Goal: Information Seeking & Learning: Learn about a topic

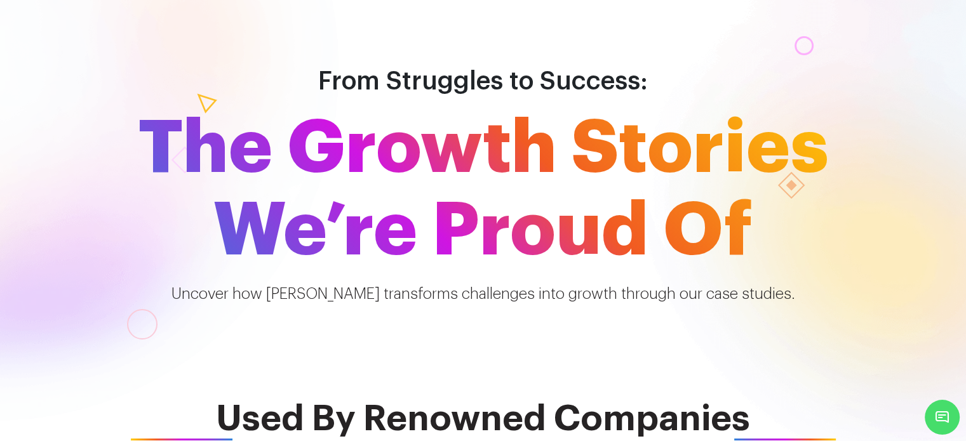
scroll to position [8, 0]
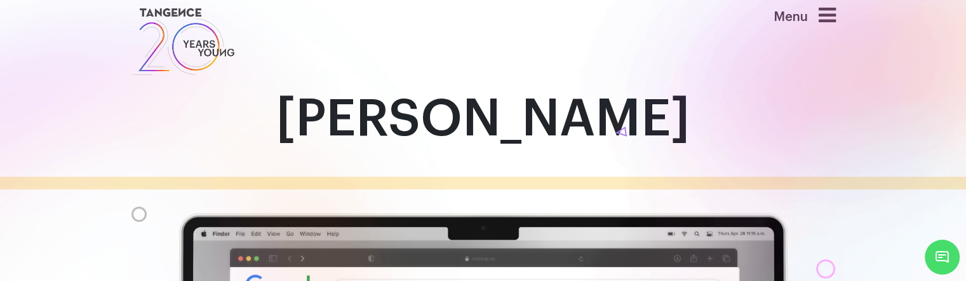
scroll to position [5, 0]
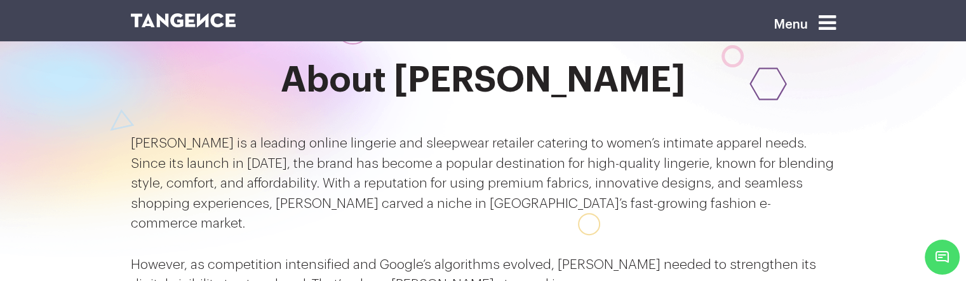
scroll to position [520, 0]
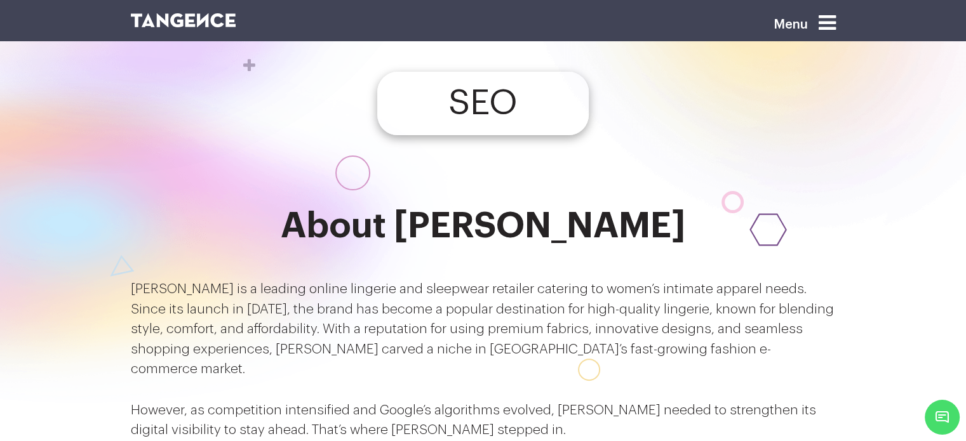
scroll to position [398, 0]
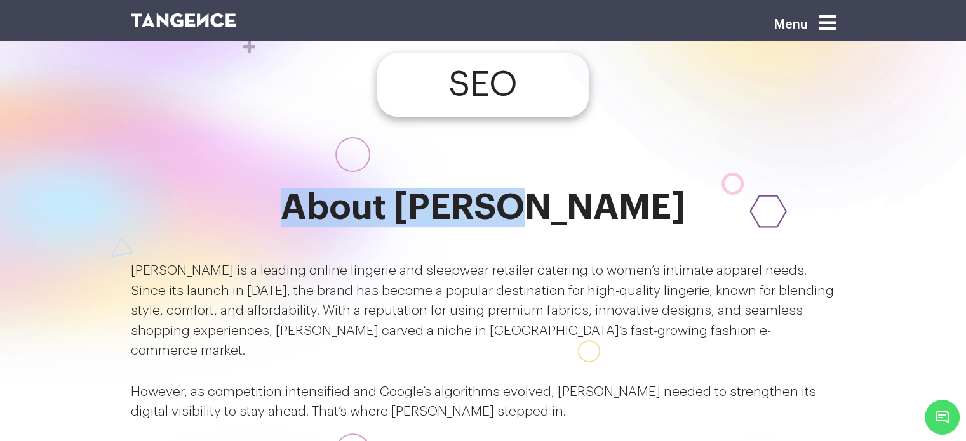
drag, startPoint x: 375, startPoint y: 162, endPoint x: 610, endPoint y: 175, distance: 235.9
click at [610, 188] on h2 "About Clovia" at bounding box center [483, 207] width 705 height 39
copy h2 "About Clovia"
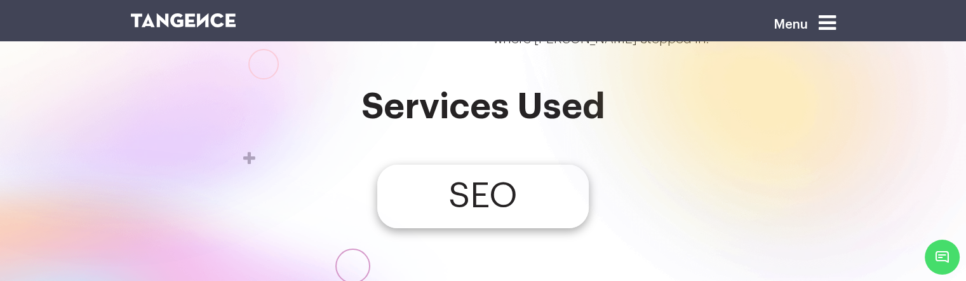
scroll to position [350, 0]
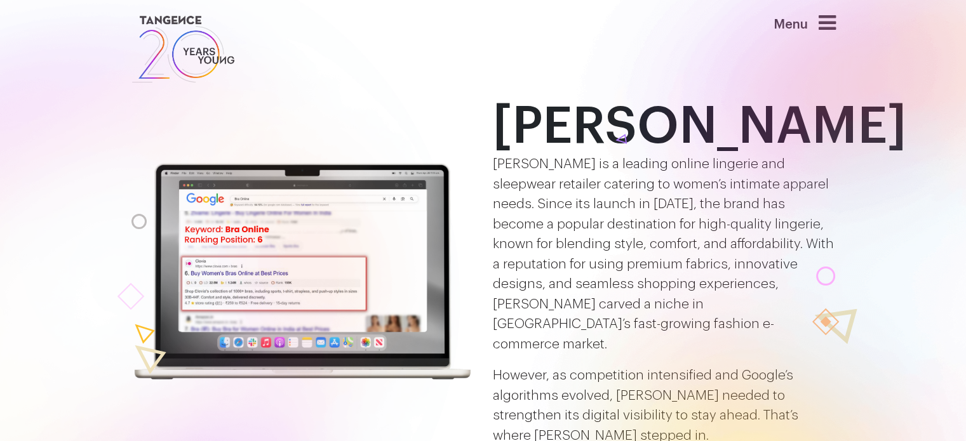
drag, startPoint x: 0, startPoint y: 0, endPoint x: 422, endPoint y: 147, distance: 446.3
click at [422, 147] on div at bounding box center [121, 362] width 701 height 832
drag, startPoint x: 422, startPoint y: 147, endPoint x: 338, endPoint y: 219, distance: 110.7
click at [338, 219] on div at bounding box center [121, 362] width 701 height 832
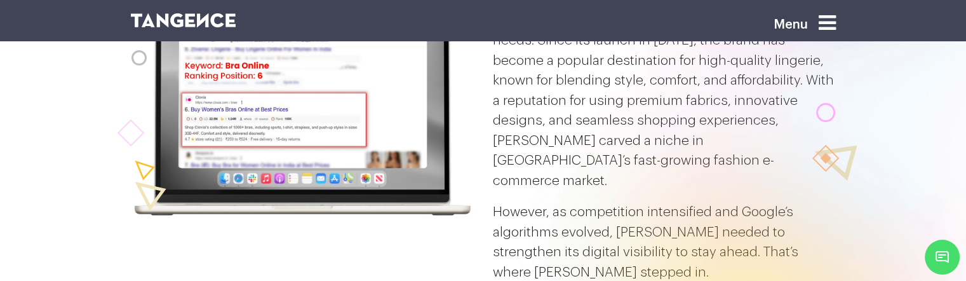
scroll to position [66, 0]
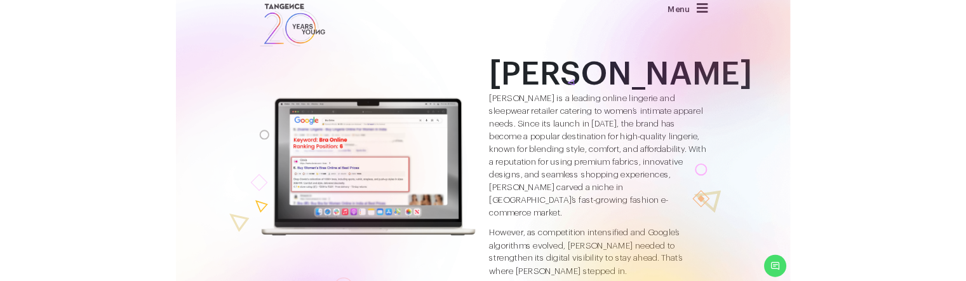
scroll to position [10, 0]
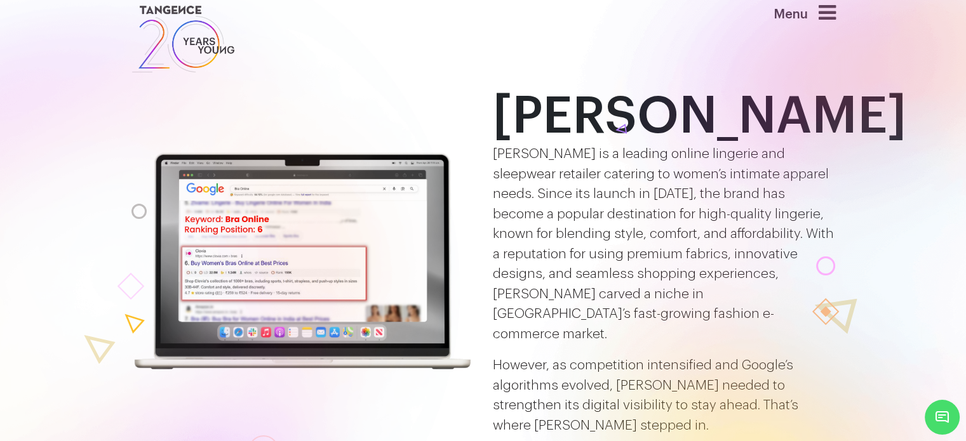
click at [494, 280] on div at bounding box center [845, 324] width 758 height 879
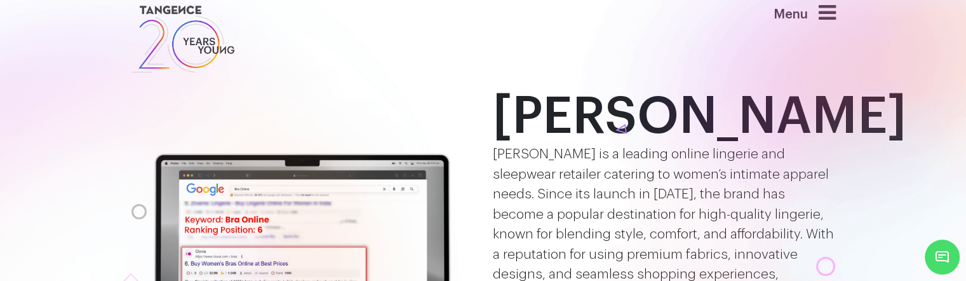
scroll to position [96, 0]
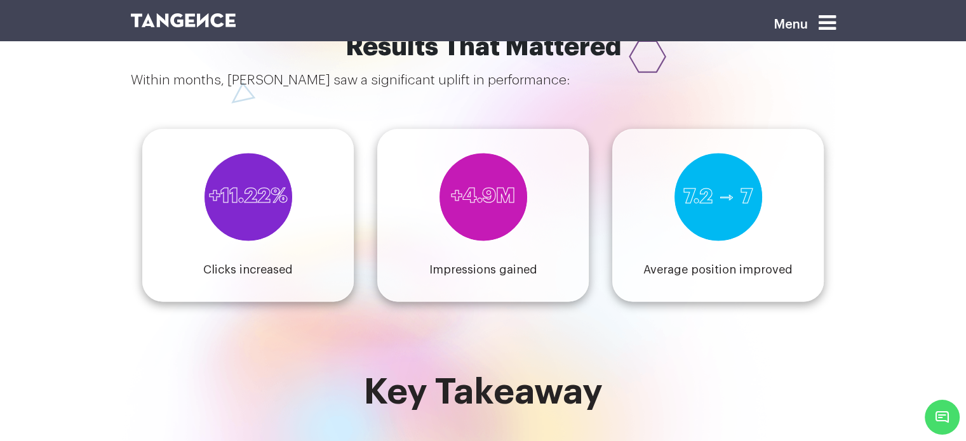
scroll to position [1672, 0]
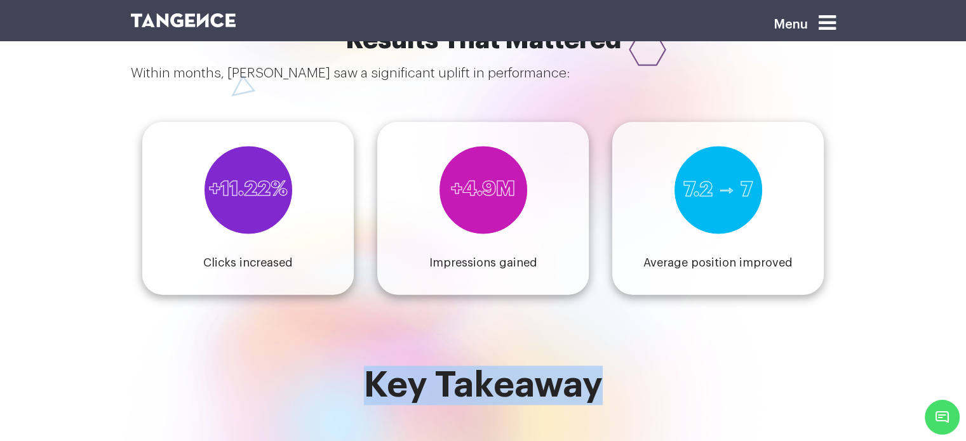
drag, startPoint x: 372, startPoint y: 285, endPoint x: 622, endPoint y: 291, distance: 249.6
click at [622, 366] on h2 "Key Takeaway" at bounding box center [483, 385] width 705 height 39
copy h2 "Key Takeaway"
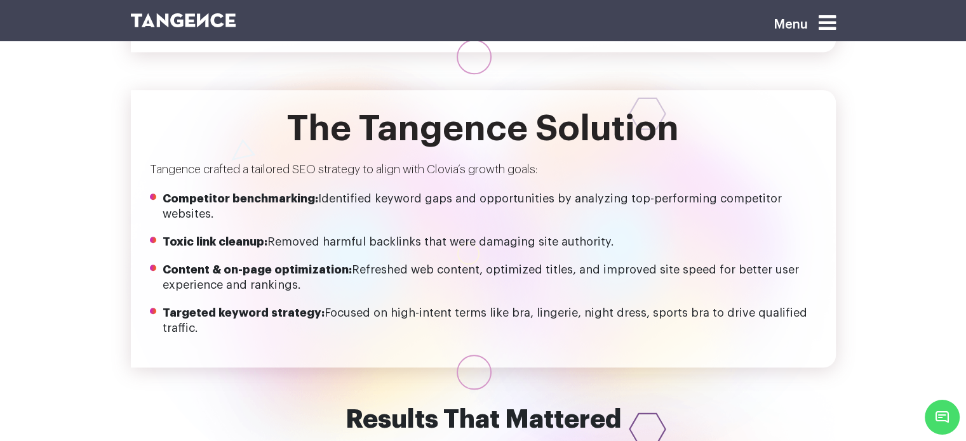
scroll to position [1216, 0]
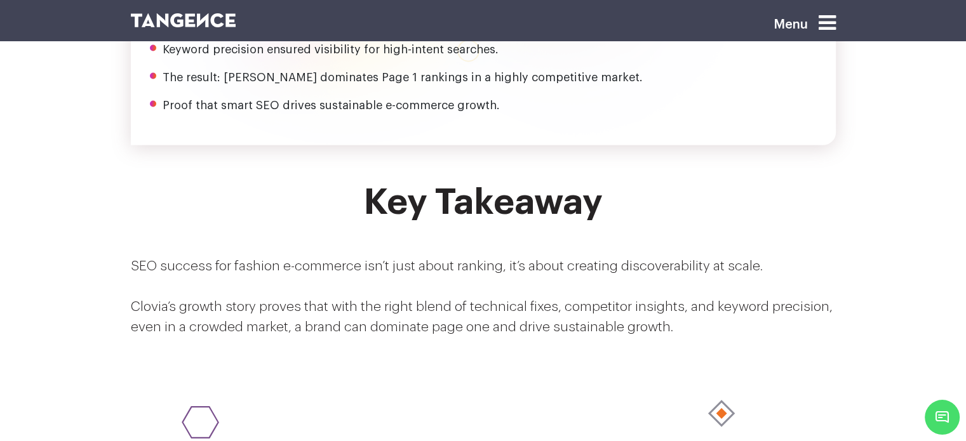
scroll to position [2081, 0]
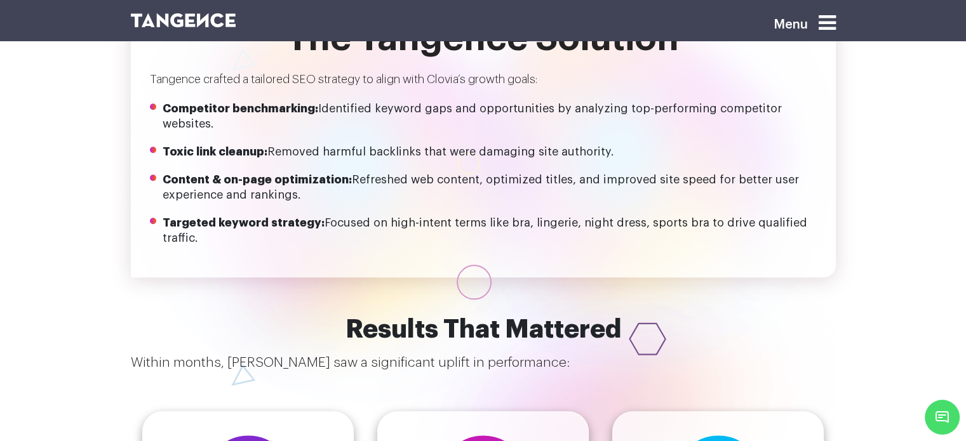
scroll to position [1384, 0]
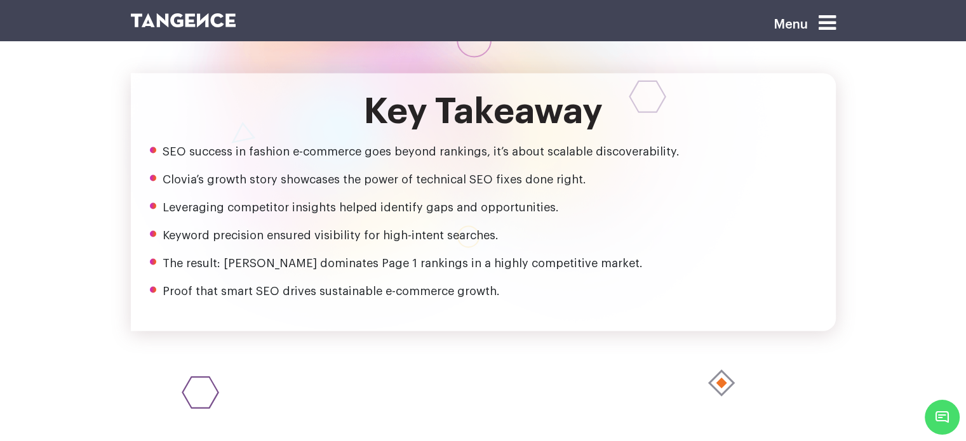
scroll to position [1961, 0]
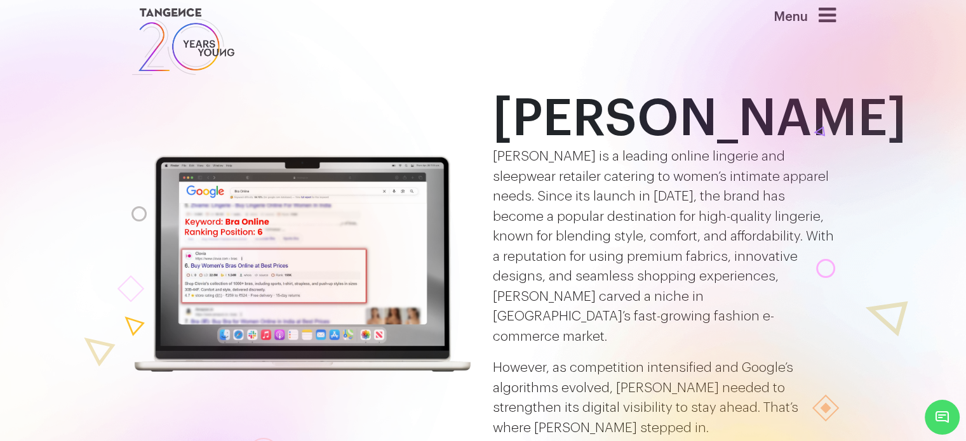
scroll to position [5, 0]
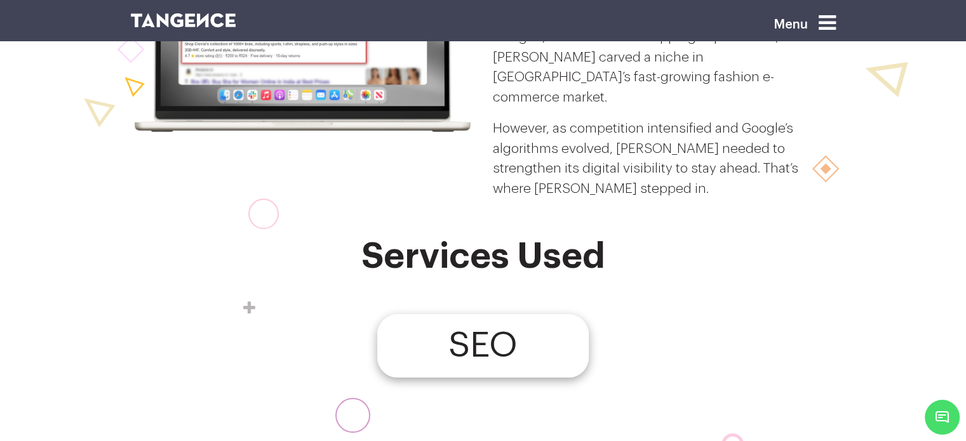
scroll to position [150, 0]
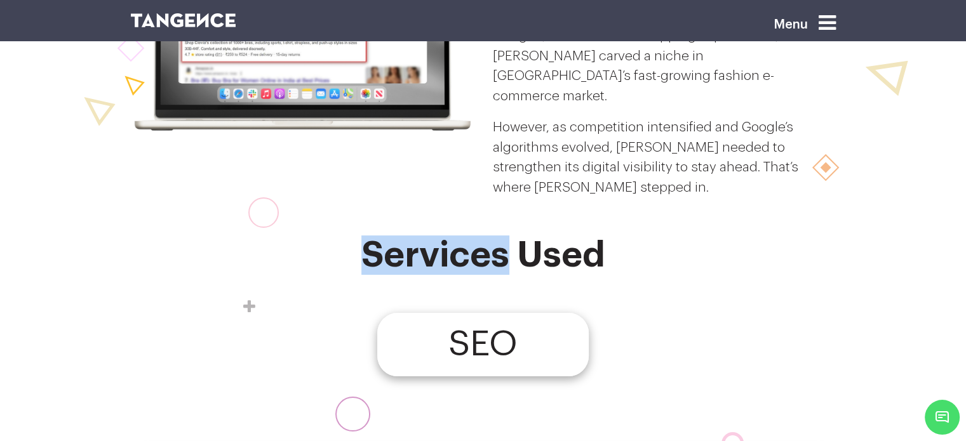
drag, startPoint x: 372, startPoint y: 230, endPoint x: 505, endPoint y: 222, distance: 133.6
click at [505, 236] on h2 "Services Used" at bounding box center [483, 255] width 705 height 39
copy h2 "Services"
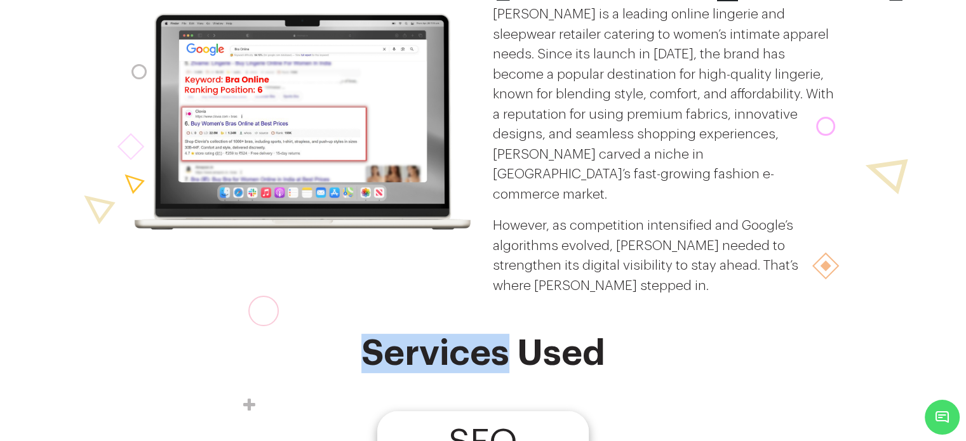
scroll to position [0, 0]
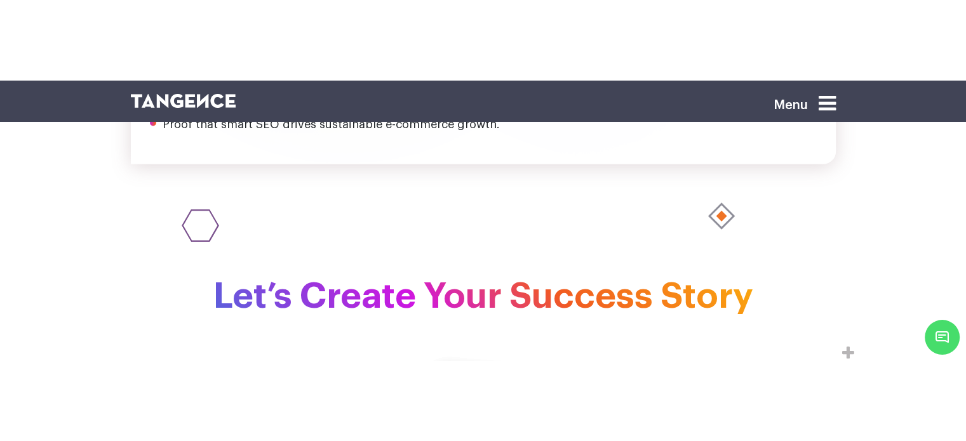
scroll to position [2226, 0]
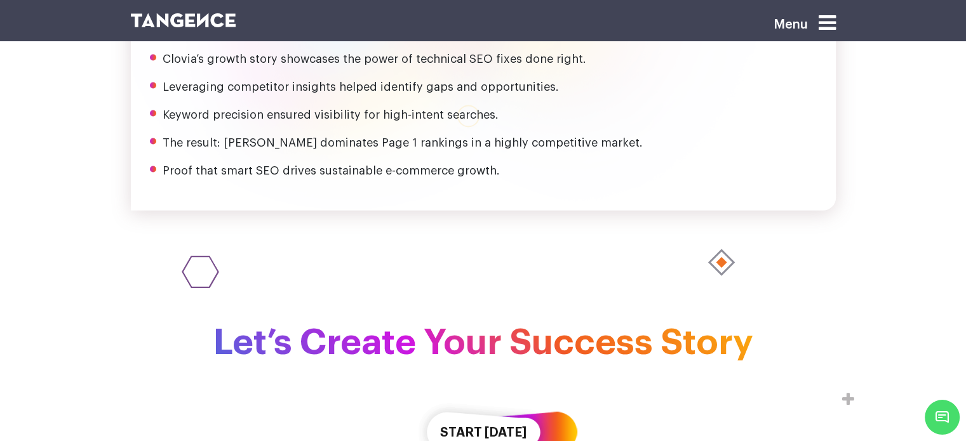
scroll to position [2101, 0]
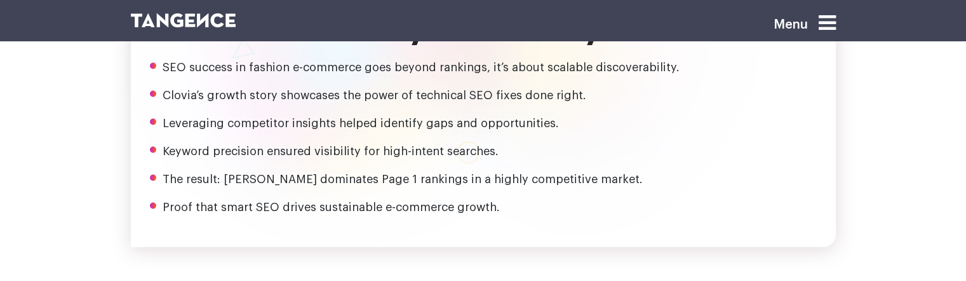
scroll to position [2062, 0]
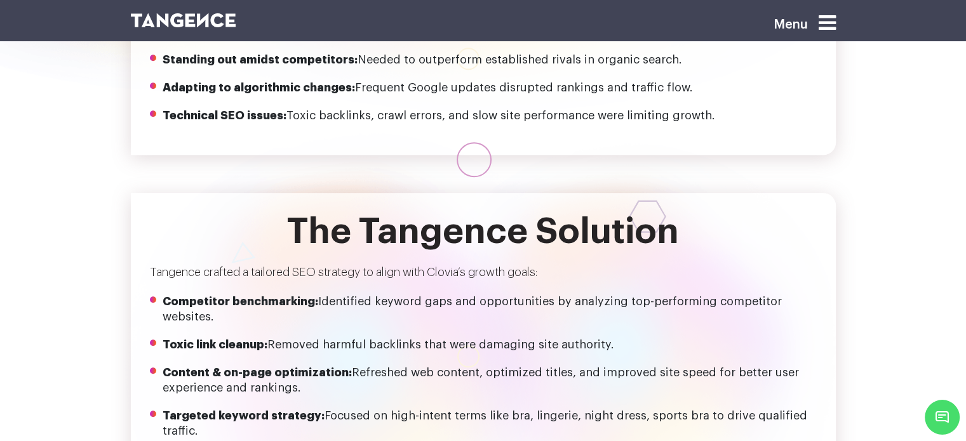
scroll to position [1191, 0]
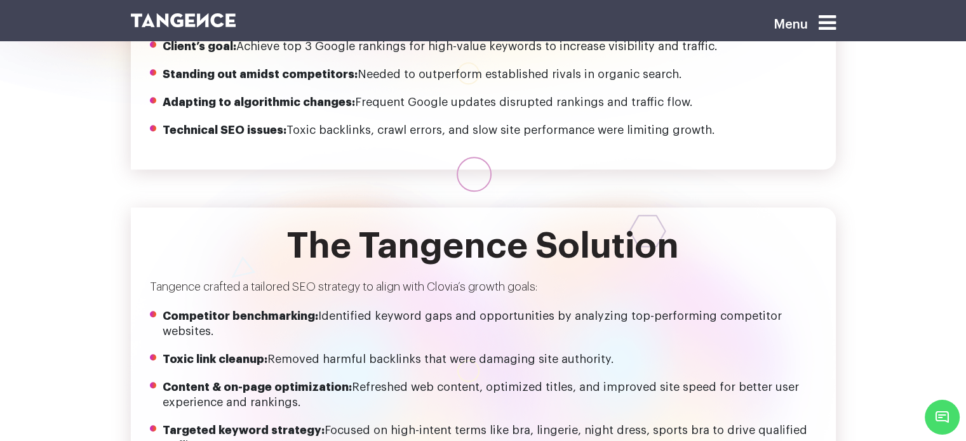
click at [785, 4] on header "Menu" at bounding box center [483, 20] width 966 height 41
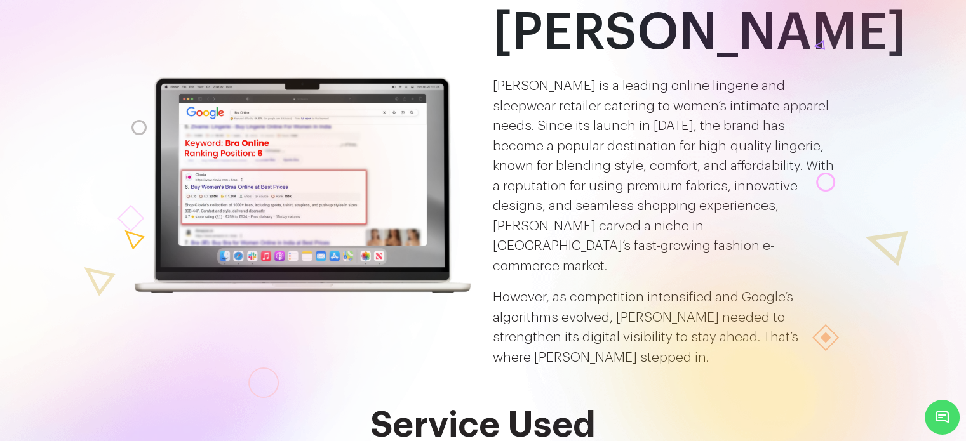
scroll to position [0, 0]
